Goal: Information Seeking & Learning: Learn about a topic

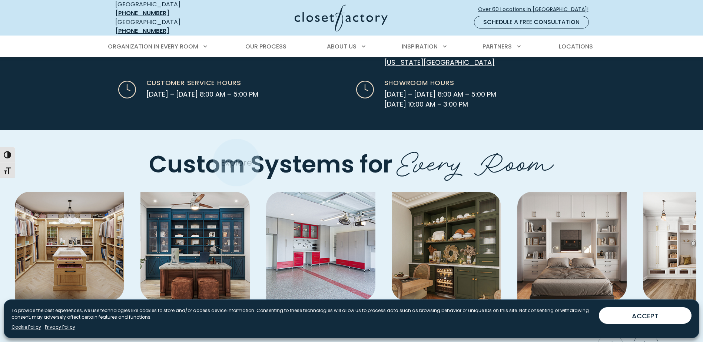
scroll to position [1963, 0]
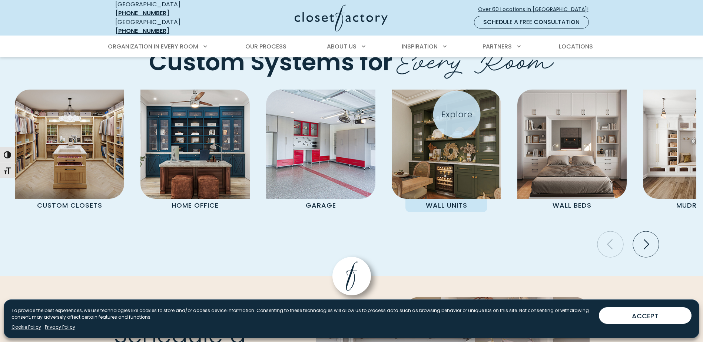
click at [456, 114] on img "Pages Gallery" at bounding box center [446, 144] width 109 height 109
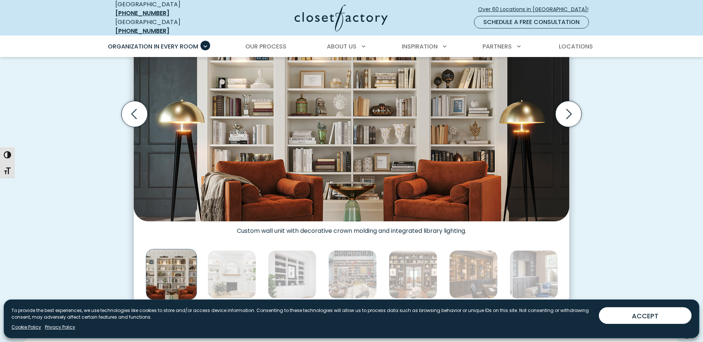
scroll to position [222, 0]
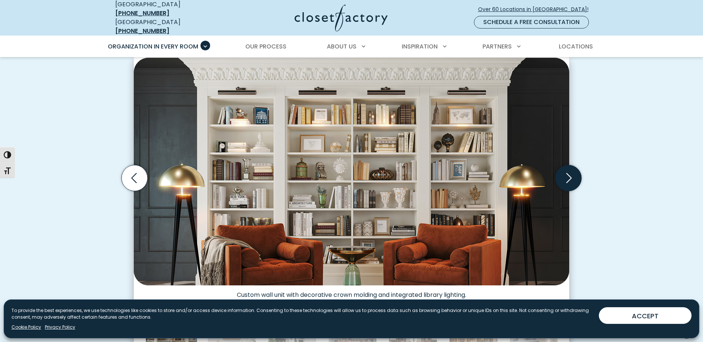
click at [569, 172] on icon "Next slide" at bounding box center [568, 178] width 26 height 26
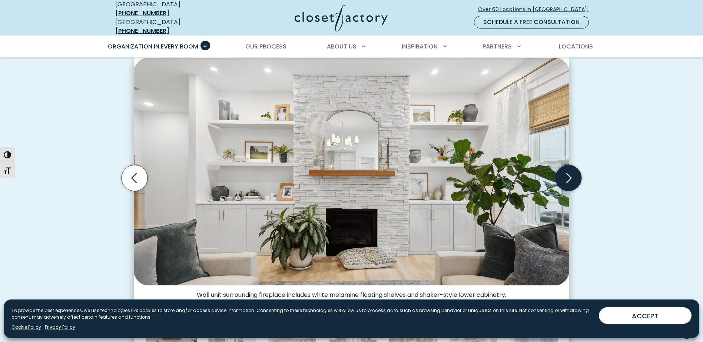
click at [569, 172] on icon "Next slide" at bounding box center [568, 178] width 26 height 26
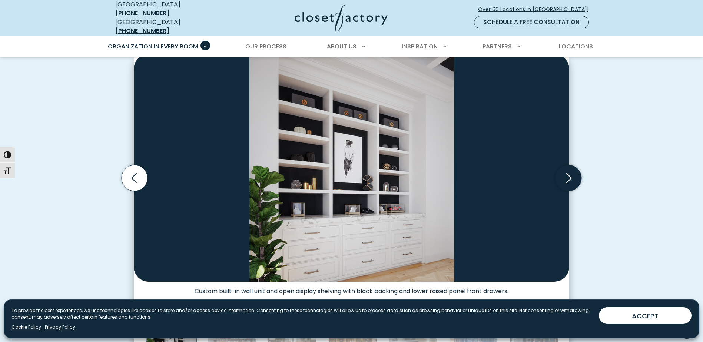
click at [569, 172] on icon "Next slide" at bounding box center [568, 178] width 26 height 26
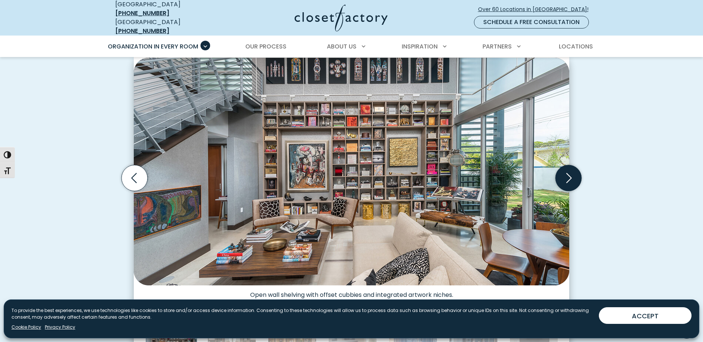
click at [569, 172] on icon "Next slide" at bounding box center [568, 178] width 26 height 26
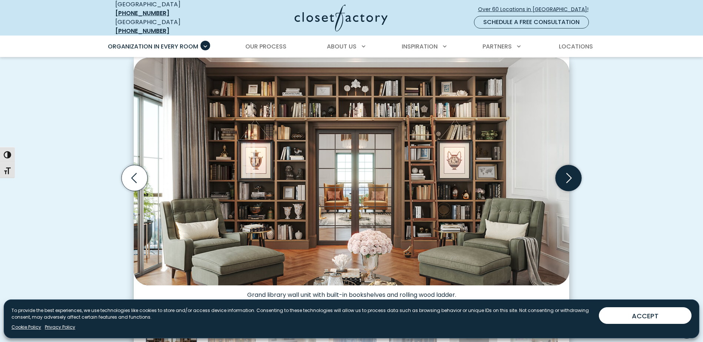
click at [569, 172] on icon "Next slide" at bounding box center [568, 178] width 26 height 26
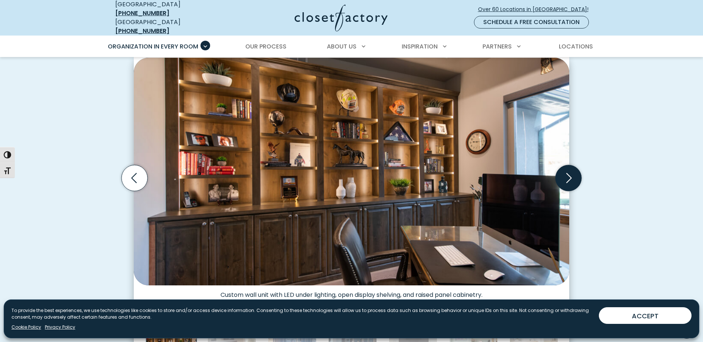
click at [569, 172] on icon "Next slide" at bounding box center [568, 178] width 26 height 26
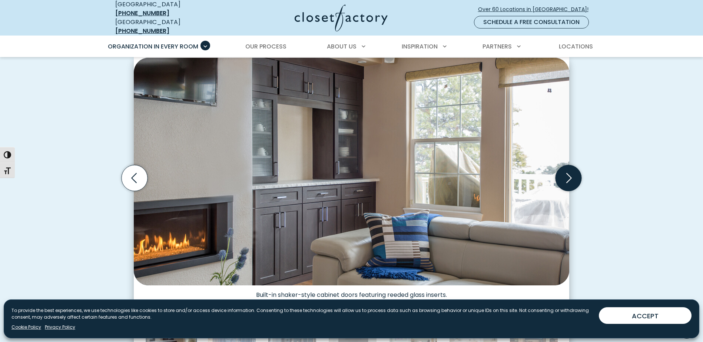
click at [569, 172] on icon "Next slide" at bounding box center [568, 178] width 26 height 26
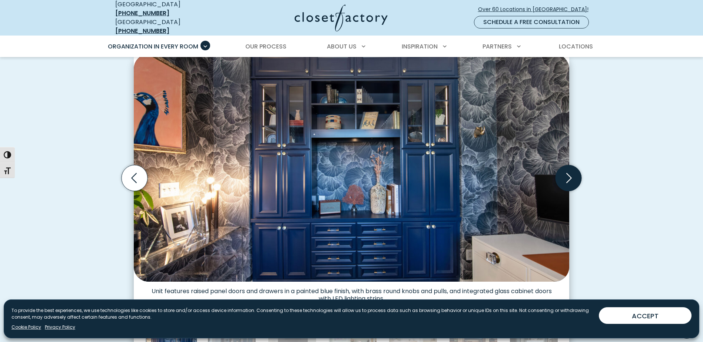
click at [566, 171] on icon "Next slide" at bounding box center [568, 178] width 26 height 26
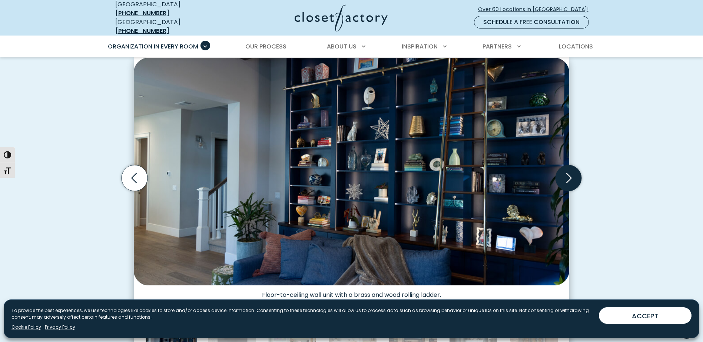
click at [569, 170] on icon "Next slide" at bounding box center [568, 178] width 32 height 32
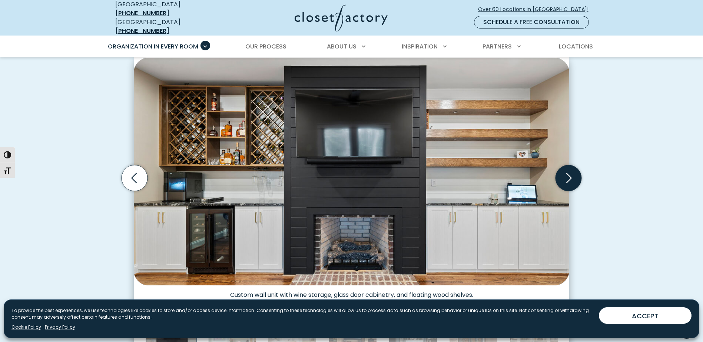
click at [569, 173] on icon "Next slide" at bounding box center [569, 178] width 6 height 10
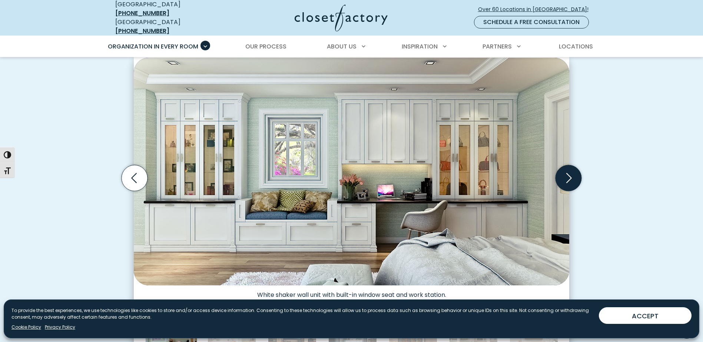
click at [569, 173] on icon "Next slide" at bounding box center [569, 178] width 6 height 10
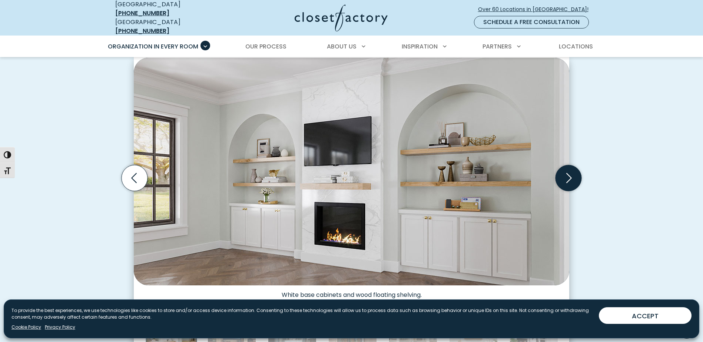
click at [569, 173] on icon "Next slide" at bounding box center [569, 178] width 6 height 10
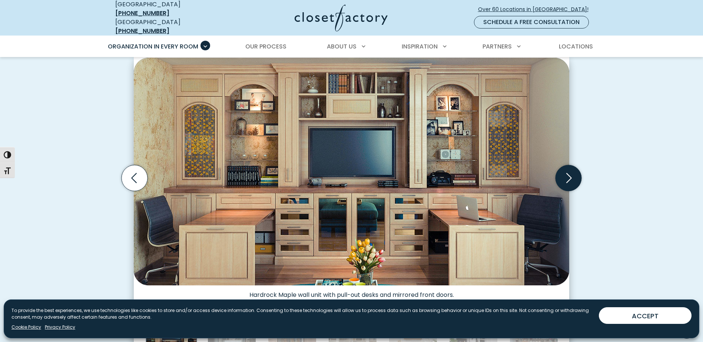
click at [569, 173] on icon "Next slide" at bounding box center [569, 178] width 6 height 10
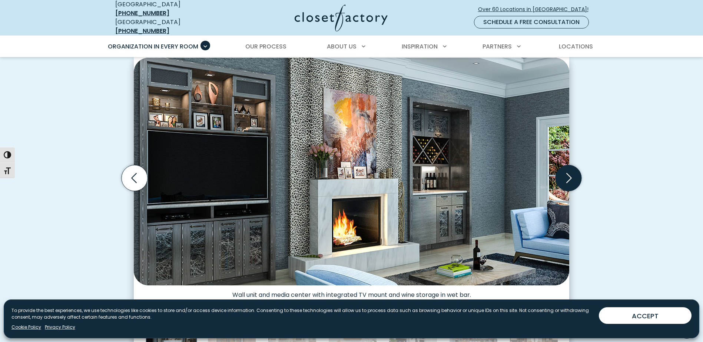
click at [569, 173] on icon "Next slide" at bounding box center [569, 178] width 6 height 10
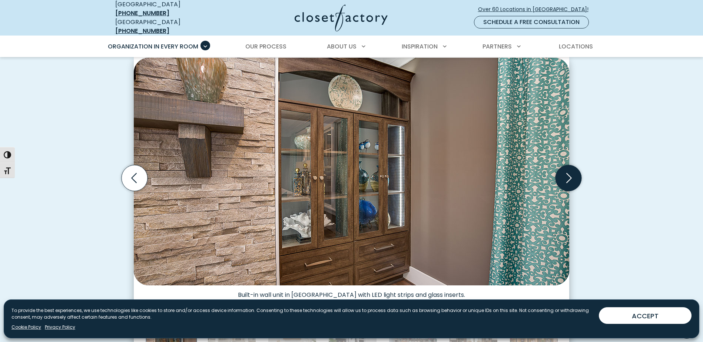
click at [570, 174] on icon "Next slide" at bounding box center [569, 178] width 6 height 10
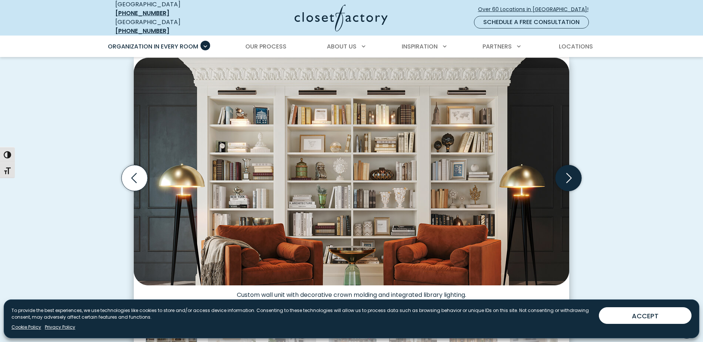
click at [570, 174] on icon "Next slide" at bounding box center [569, 178] width 6 height 10
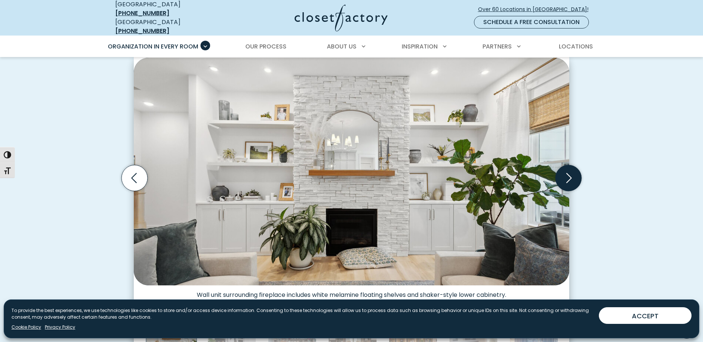
click at [570, 174] on icon "Next slide" at bounding box center [569, 178] width 6 height 10
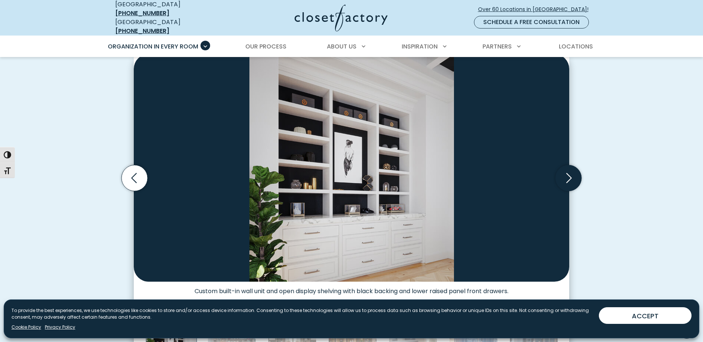
click at [570, 174] on icon "Next slide" at bounding box center [569, 178] width 6 height 10
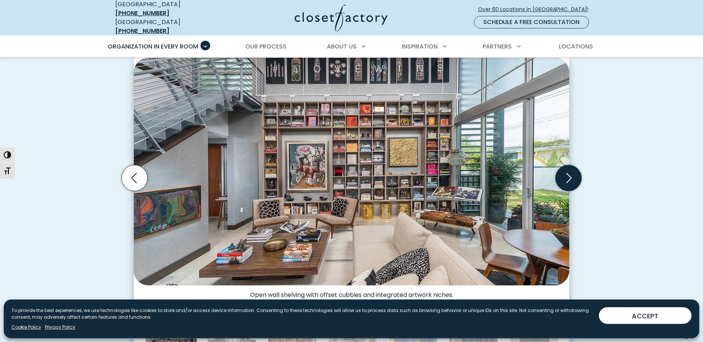
click at [570, 174] on icon "Next slide" at bounding box center [569, 178] width 6 height 10
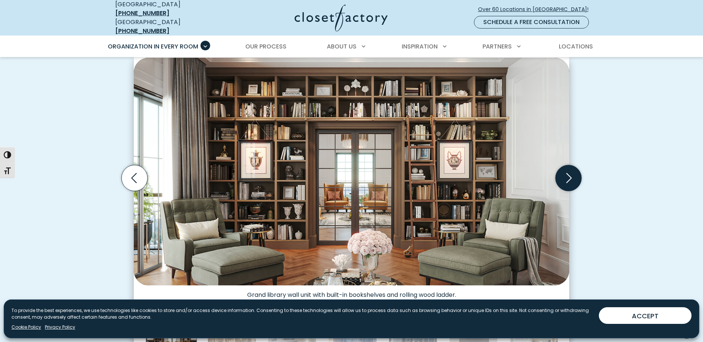
click at [570, 174] on icon "Next slide" at bounding box center [569, 178] width 6 height 10
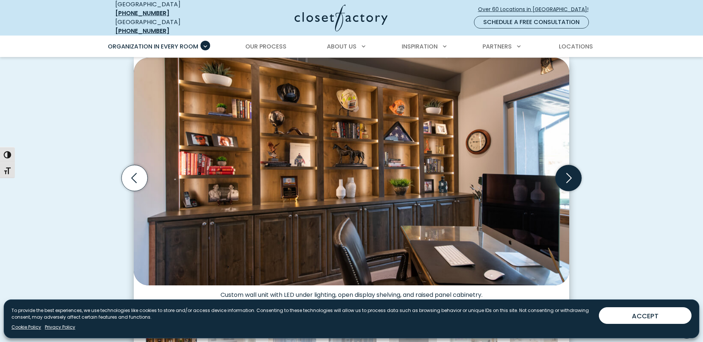
click at [570, 174] on icon "Next slide" at bounding box center [569, 178] width 6 height 10
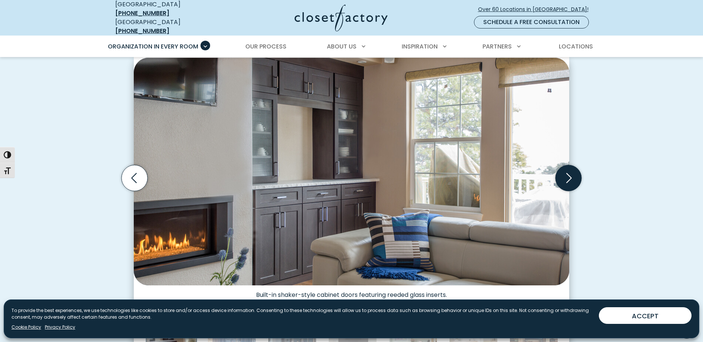
click at [570, 174] on icon "Next slide" at bounding box center [569, 178] width 6 height 10
